Goal: Check status: Check status

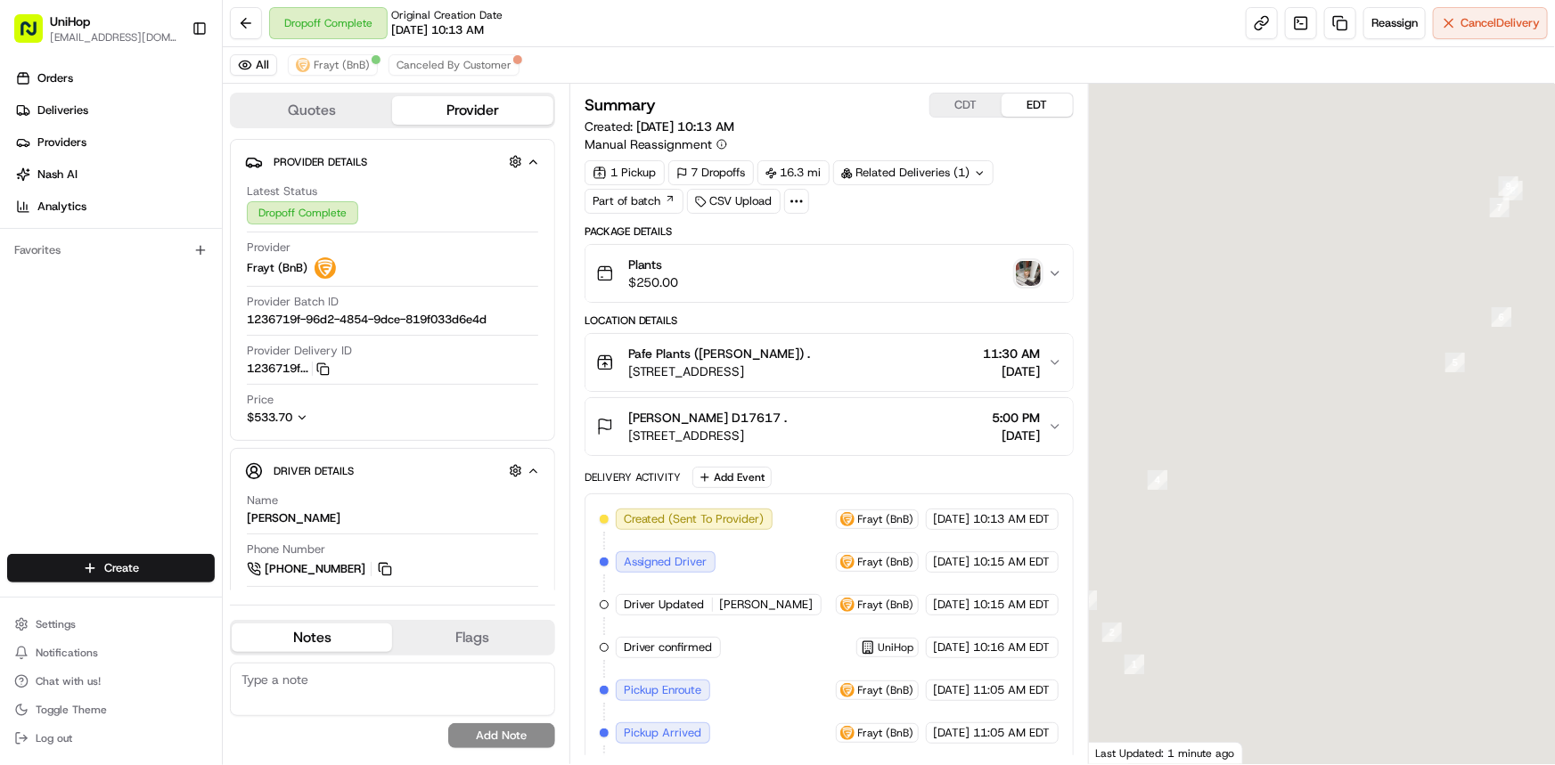
scroll to position [80, 0]
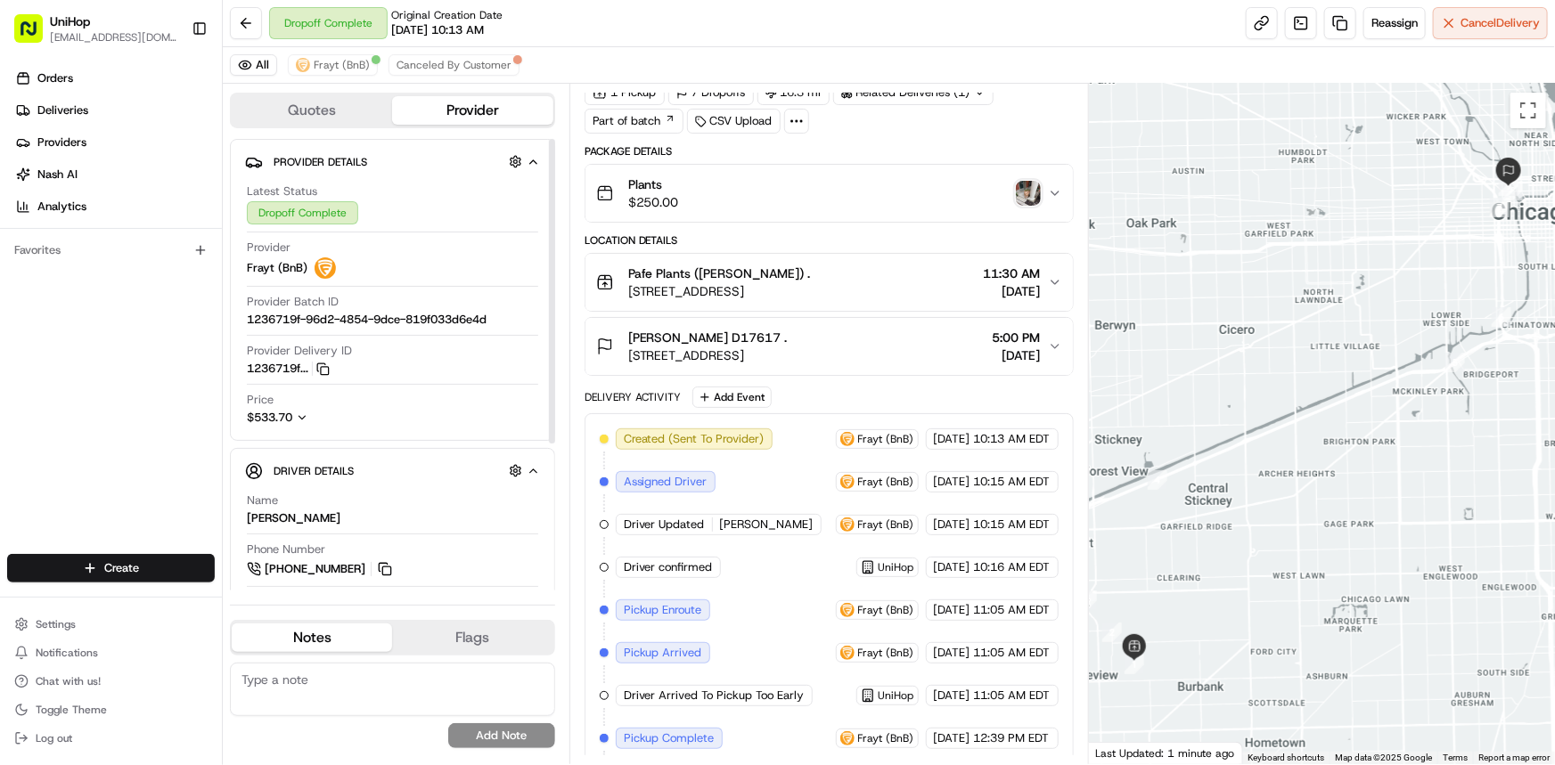
click at [1021, 187] on img "button" at bounding box center [1028, 193] width 25 height 25
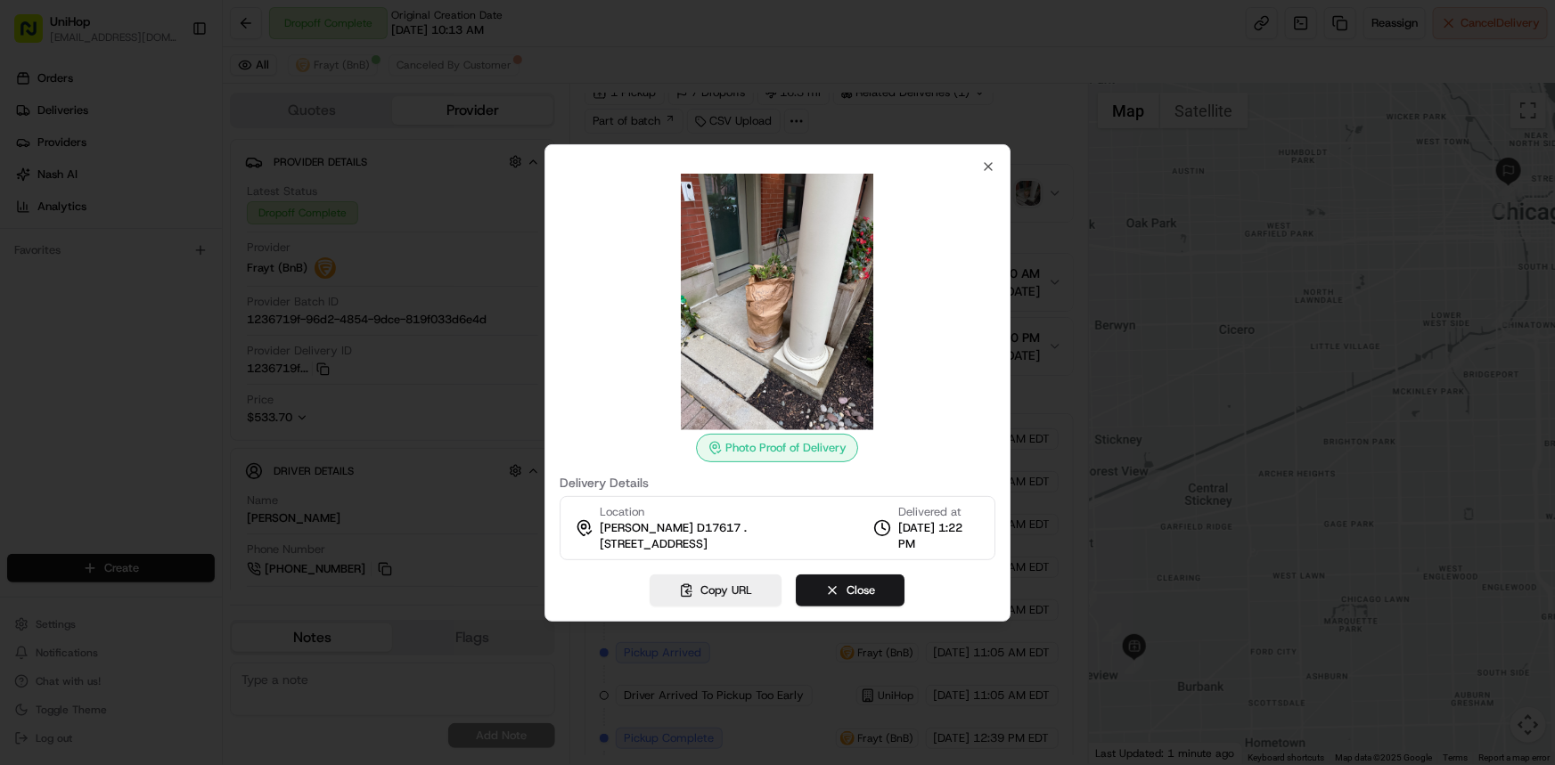
scroll to position [0, 0]
click at [994, 169] on icon "button" at bounding box center [988, 166] width 14 height 14
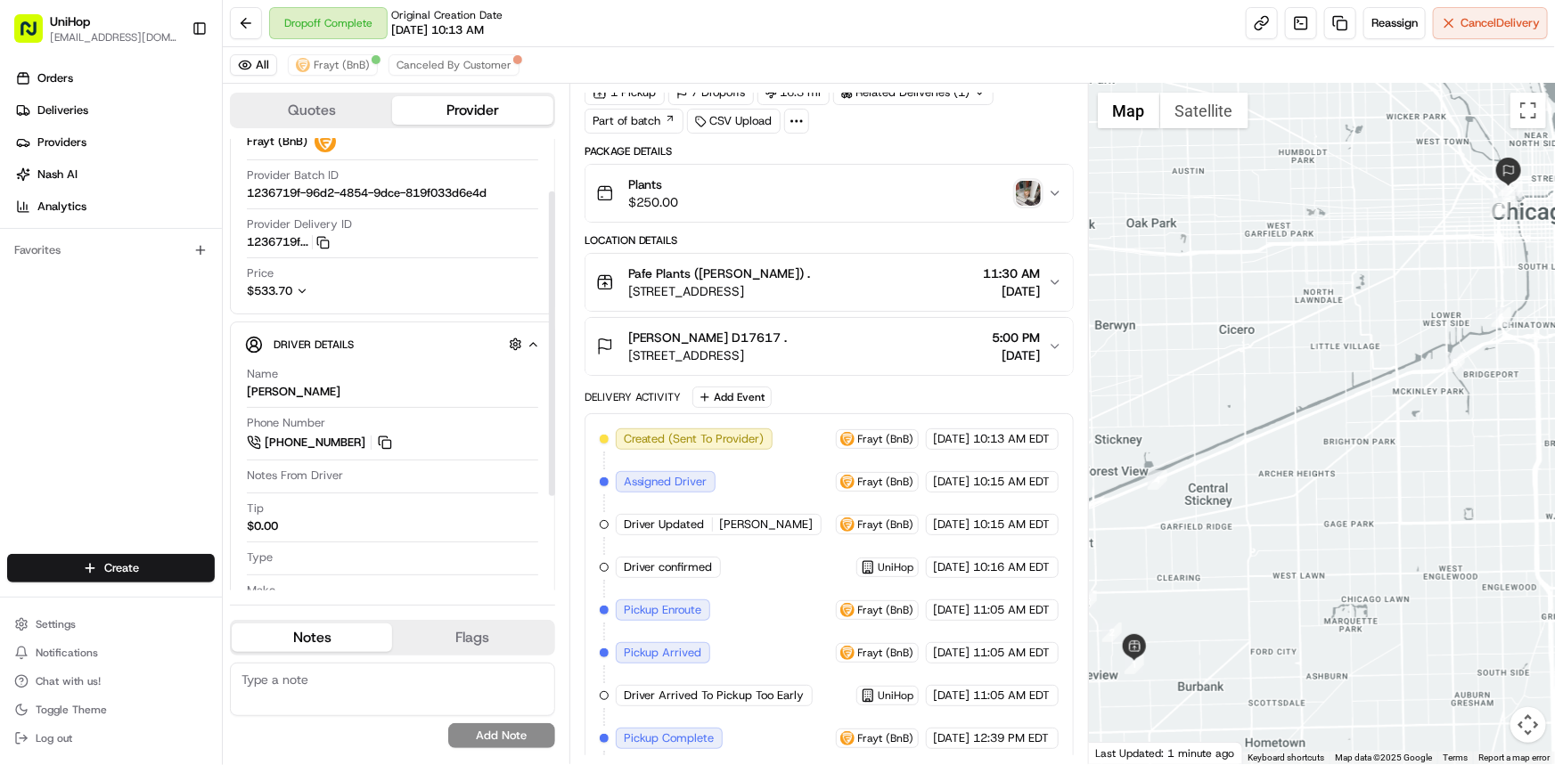
scroll to position [161, 0]
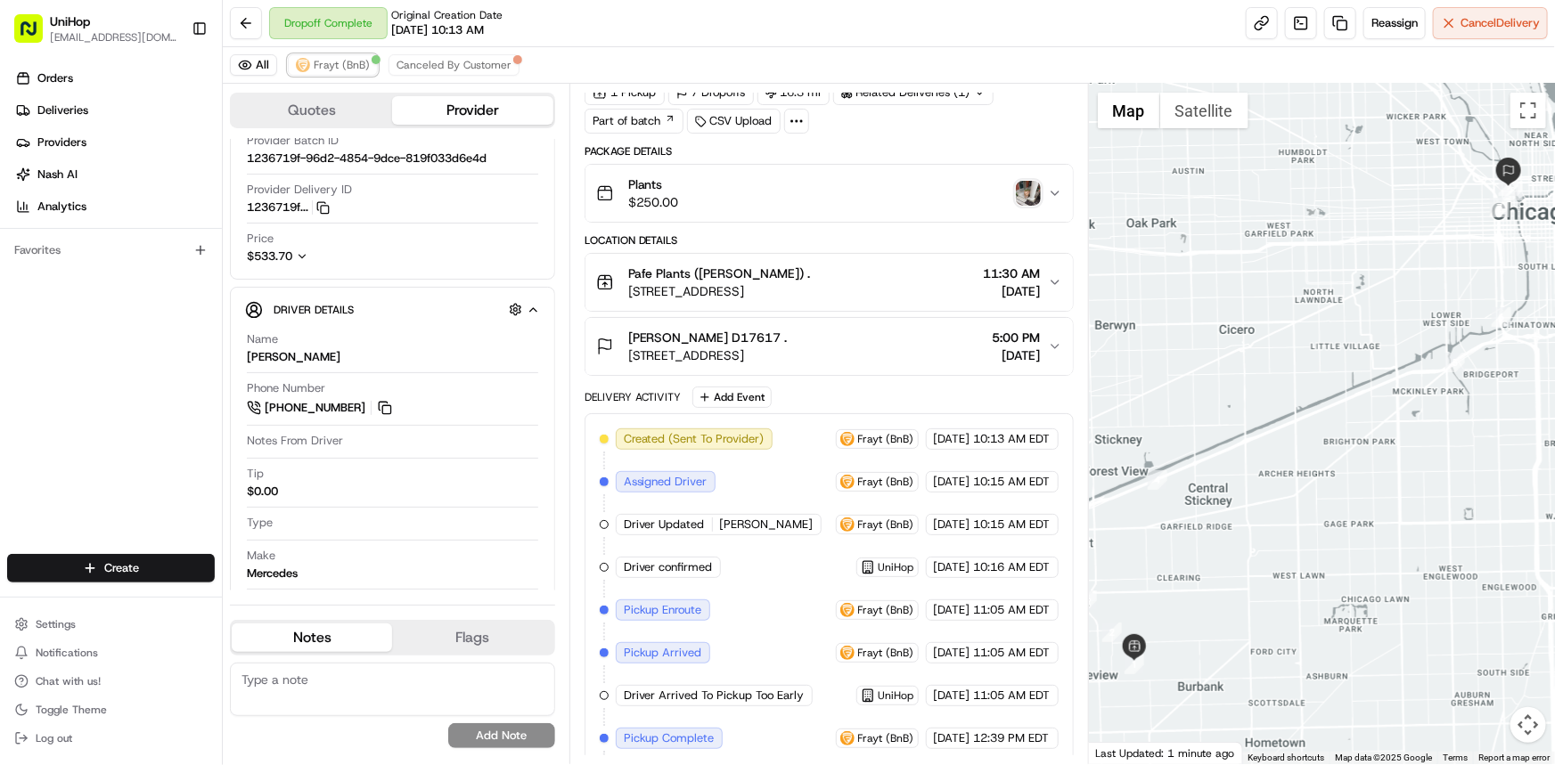
click at [341, 62] on span "Frayt (BnB)" at bounding box center [342, 65] width 56 height 14
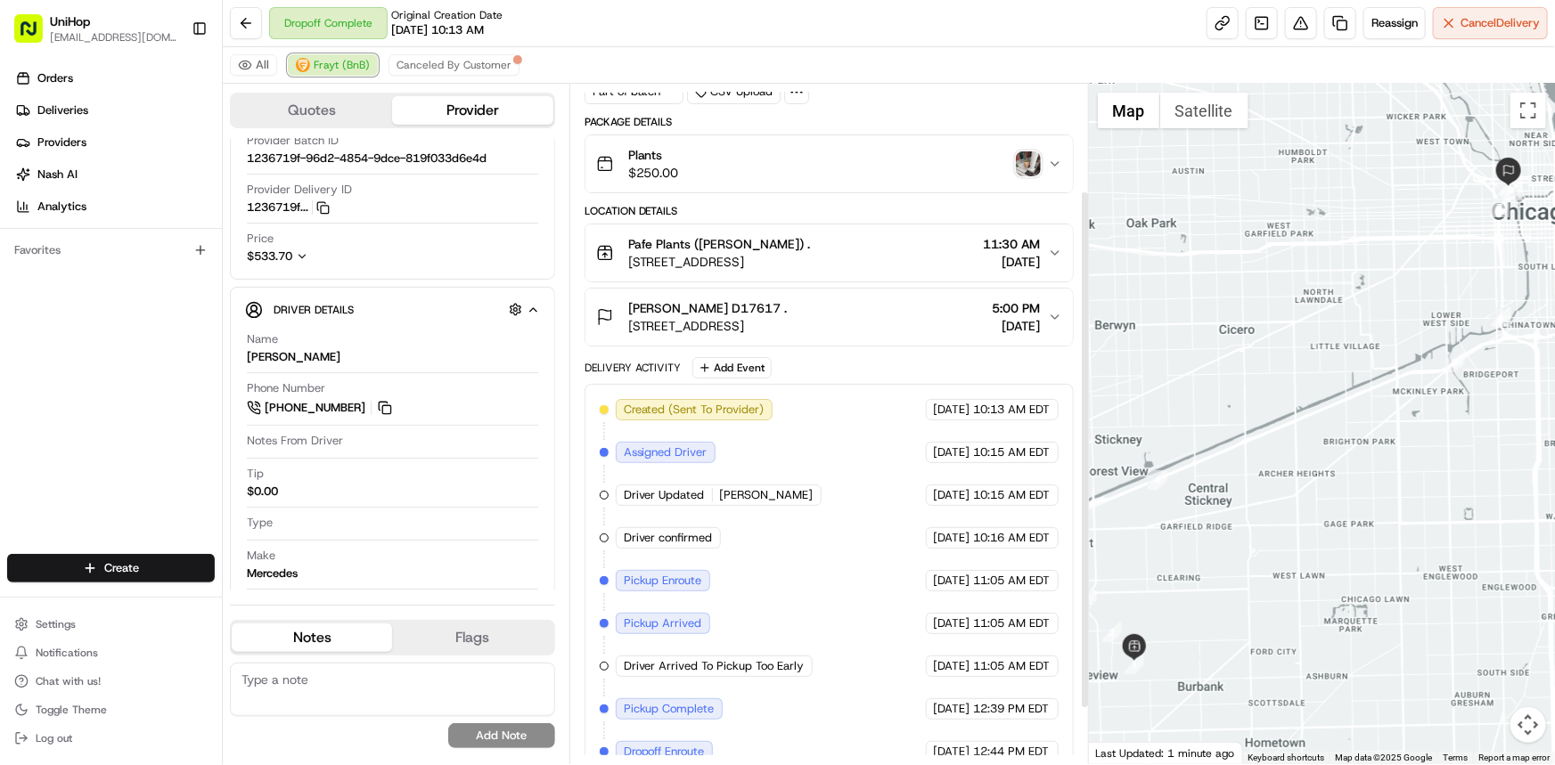
scroll to position [0, 0]
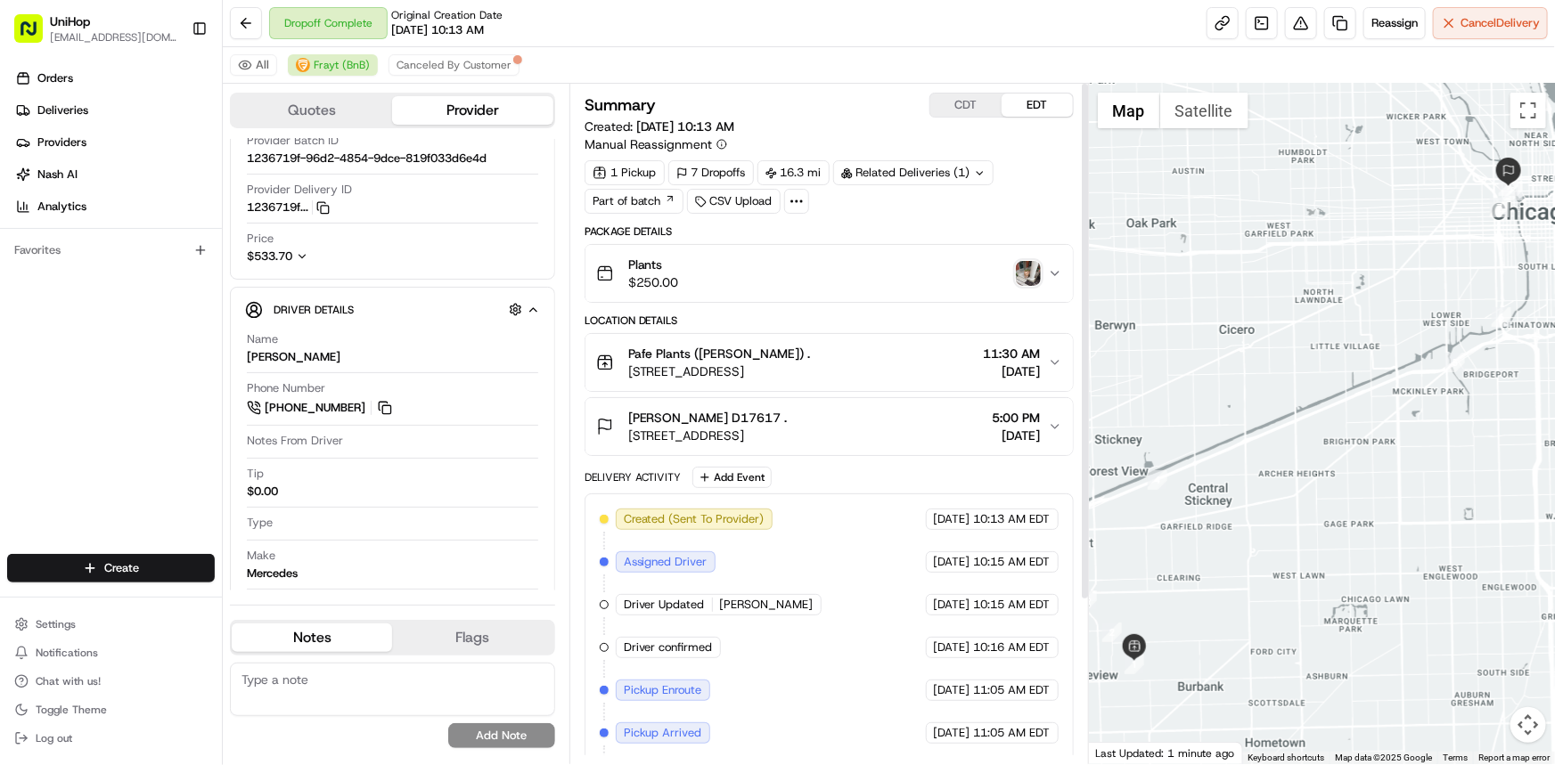
click at [1017, 274] on img "button" at bounding box center [1028, 273] width 25 height 25
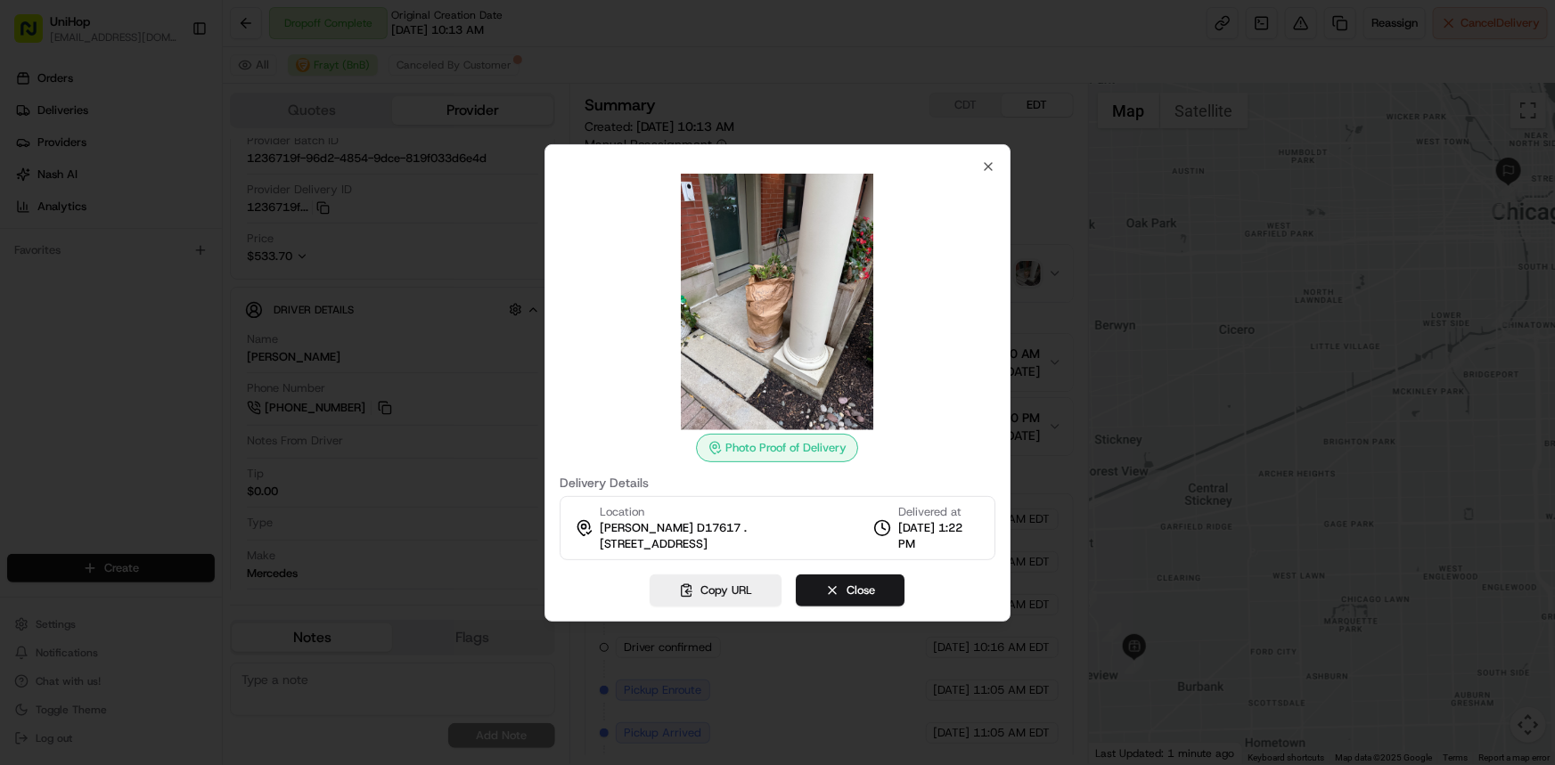
click at [985, 158] on div "Photo Proof of Delivery Delivery Details Location [PERSON_NAME] D17617 . [STREE…" at bounding box center [777, 383] width 467 height 478
click at [987, 162] on icon "button" at bounding box center [988, 166] width 14 height 14
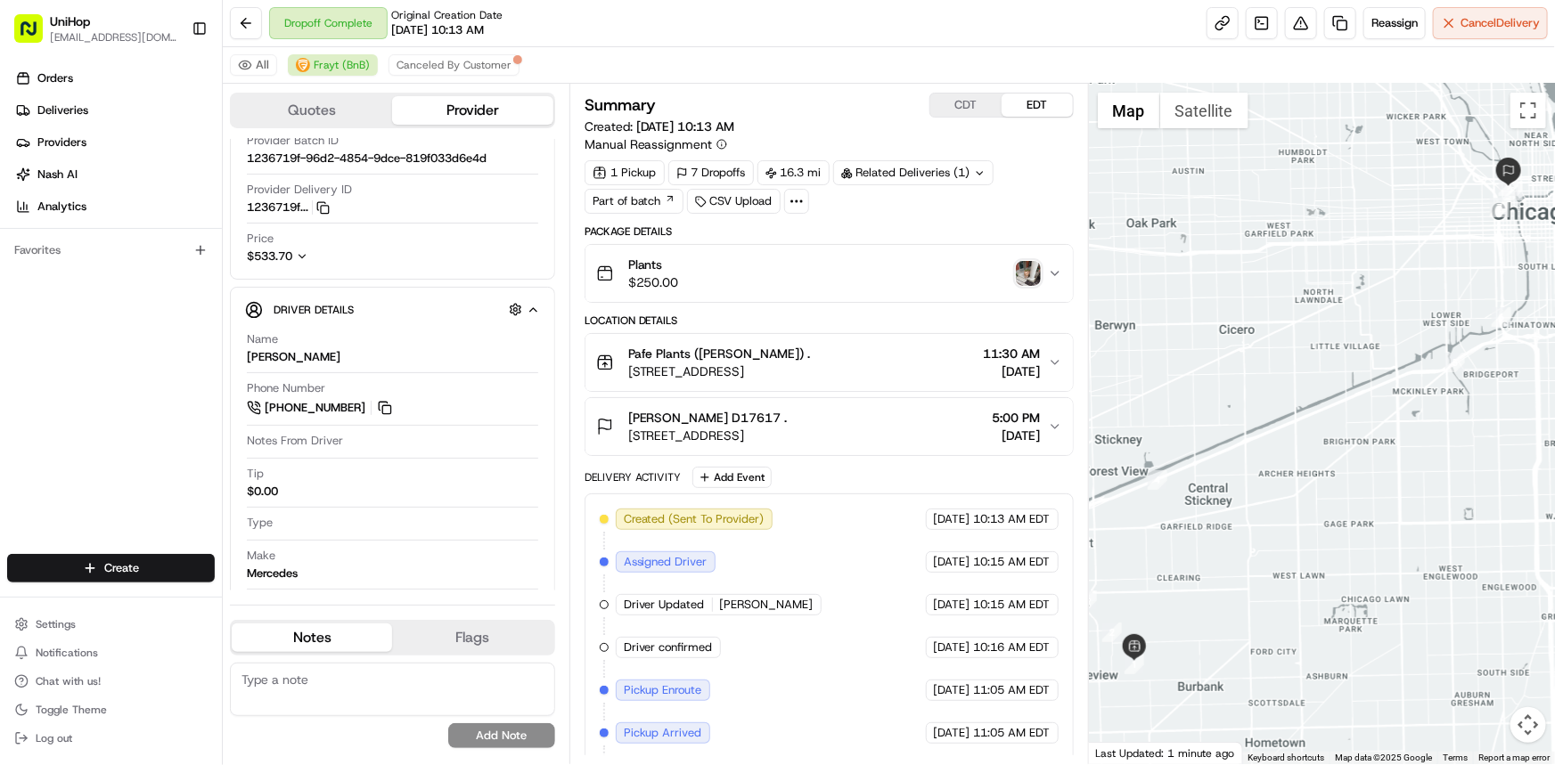
click at [1029, 281] on img "button" at bounding box center [1028, 273] width 25 height 25
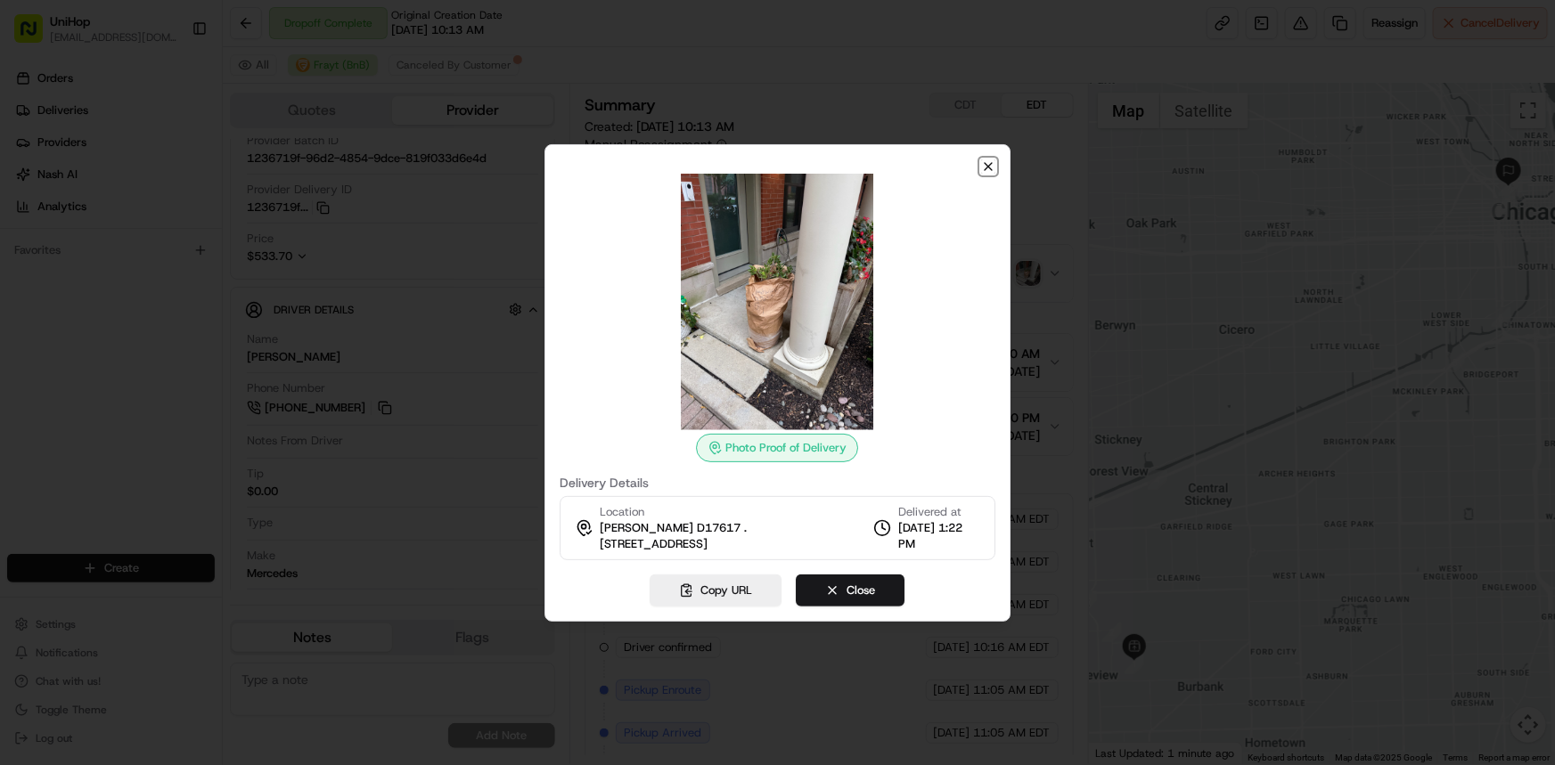
click at [989, 162] on icon "button" at bounding box center [988, 166] width 14 height 14
